Goal: Contribute content: Add original content to the website for others to see

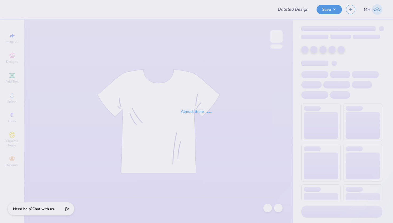
type input "Corps and Cadets"
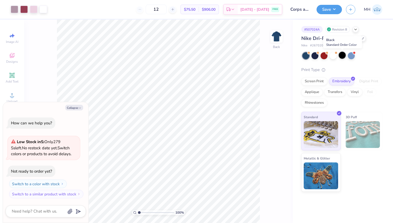
click at [342, 55] on div at bounding box center [342, 55] width 7 height 7
click at [324, 15] on div "Save MH" at bounding box center [355, 9] width 77 height 19
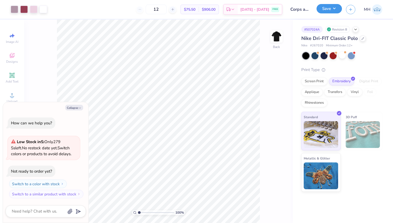
click at [324, 13] on div "Save" at bounding box center [329, 9] width 25 height 9
click at [336, 3] on div "Save MH" at bounding box center [355, 9] width 77 height 19
click at [336, 9] on button "Save" at bounding box center [329, 8] width 25 height 9
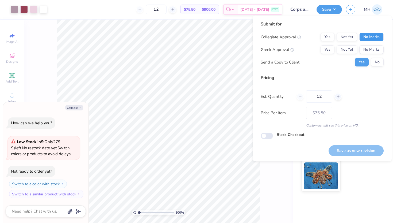
click at [364, 35] on button "No Marks" at bounding box center [372, 37] width 24 height 9
click at [365, 44] on div "Collegiate Approval Yes Not Yet No Marks Greek Approval Yes Not Yet No Marks Se…" at bounding box center [322, 50] width 123 height 34
click at [366, 50] on button "No Marks" at bounding box center [372, 49] width 24 height 9
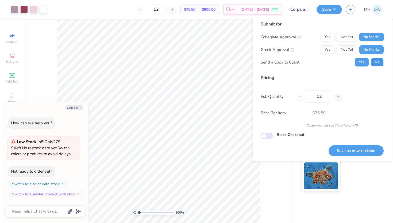
click at [375, 62] on button "No" at bounding box center [377, 62] width 13 height 9
type textarea "x"
click at [354, 150] on button "Save as new revision" at bounding box center [356, 150] width 55 height 11
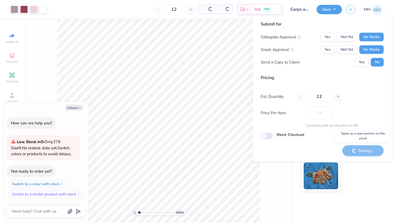
type input "$75.50"
type textarea "x"
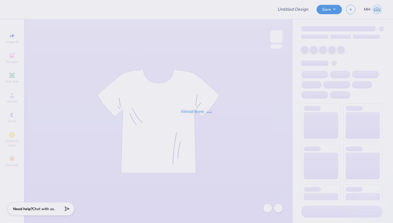
type input "[PERSON_NAME]"
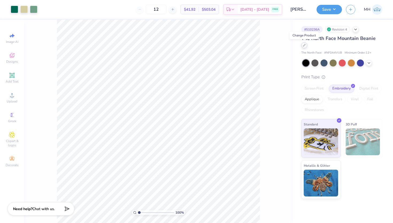
click at [305, 45] on icon at bounding box center [304, 45] width 3 height 3
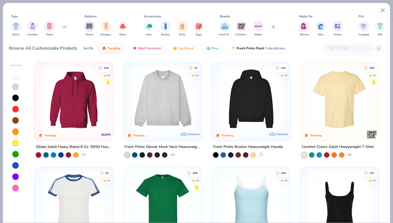
click at [337, 51] on div at bounding box center [349, 48] width 48 height 9
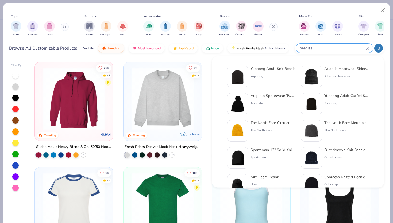
type input "beanies"
click at [269, 98] on div "Augusta Sportswear Two Layer Acrylic Knit Pom Beanie" at bounding box center [273, 96] width 45 height 6
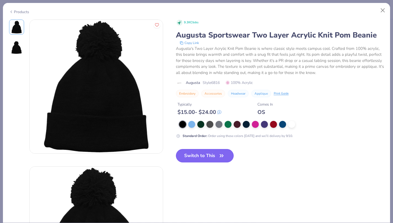
click at [188, 154] on button "Switch to This" at bounding box center [205, 155] width 58 height 13
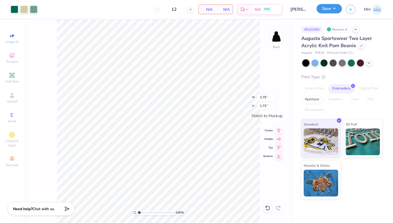
click at [327, 12] on button "Save" at bounding box center [329, 8] width 25 height 9
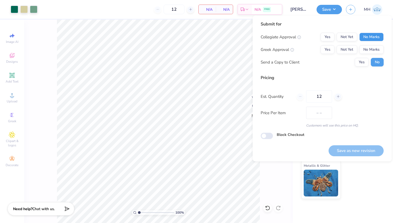
click at [365, 36] on button "No Marks" at bounding box center [372, 37] width 24 height 9
click at [370, 52] on button "No Marks" at bounding box center [372, 49] width 24 height 9
click at [351, 152] on button "Save as new revision" at bounding box center [356, 150] width 55 height 11
type input "$NaN"
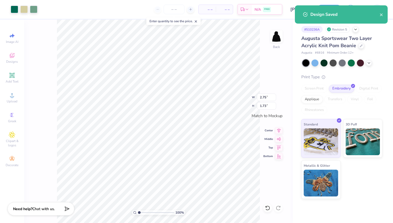
type input "0"
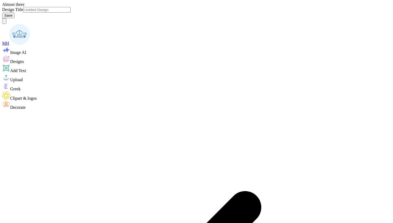
type input "[PERSON_NAME]"
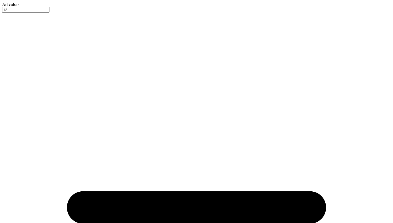
type input "polos"
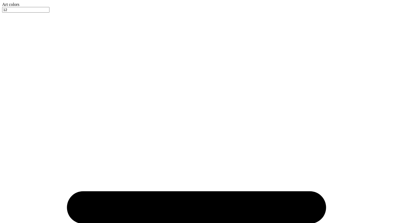
type input "3.00"
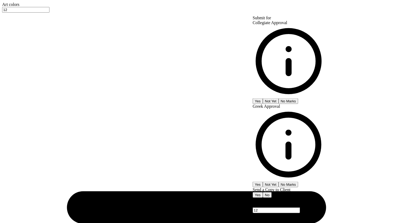
click at [298, 98] on button "No Marks" at bounding box center [289, 101] width 20 height 6
click at [298, 181] on button "No Marks" at bounding box center [289, 184] width 20 height 6
click at [272, 192] on button "No" at bounding box center [267, 195] width 9 height 6
type textarea "x"
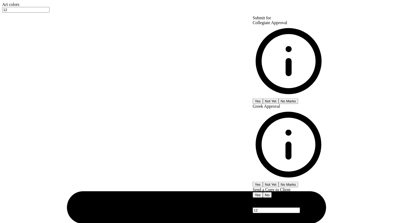
type input "$90.73"
type textarea "x"
